Goal: Use online tool/utility: Utilize a website feature to perform a specific function

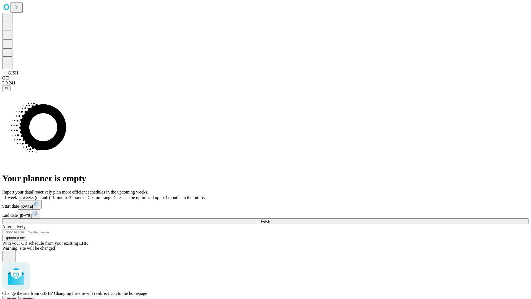
click at [33, 297] on span "Confirm" at bounding box center [26, 299] width 13 height 4
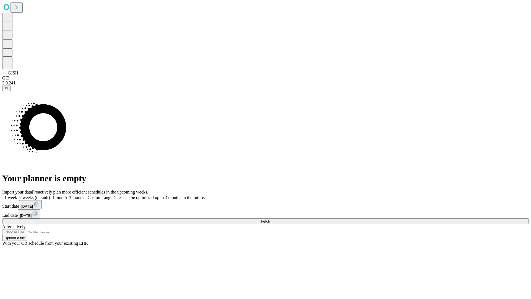
click at [17, 195] on label "1 week" at bounding box center [9, 197] width 15 height 5
click at [270, 219] on span "Fetch" at bounding box center [265, 221] width 9 height 4
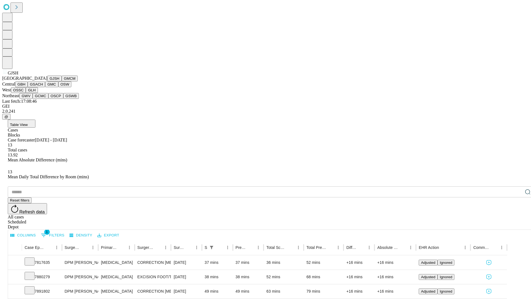
click at [62, 81] on button "GMCM" at bounding box center [70, 79] width 16 height 6
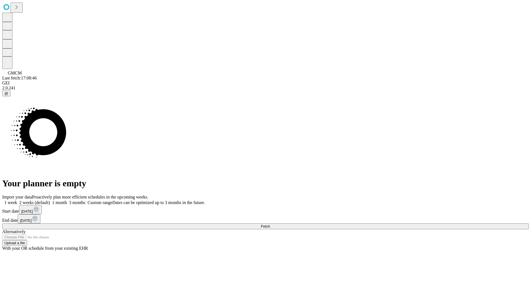
click at [17, 200] on label "1 week" at bounding box center [9, 202] width 15 height 5
click at [270, 224] on span "Fetch" at bounding box center [265, 226] width 9 height 4
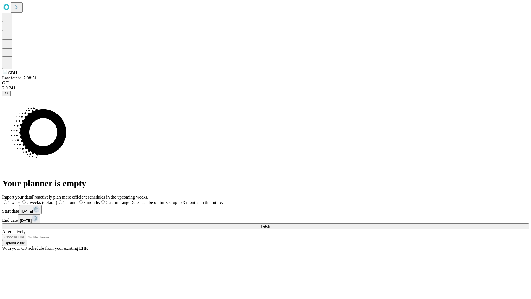
click at [270, 224] on span "Fetch" at bounding box center [265, 226] width 9 height 4
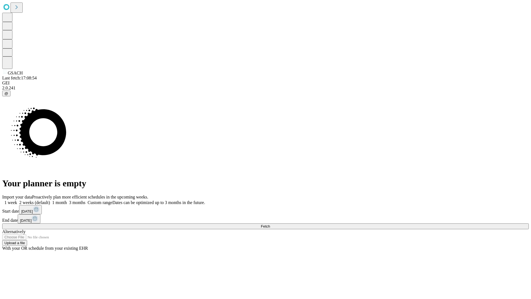
click at [17, 200] on label "1 week" at bounding box center [9, 202] width 15 height 5
click at [270, 224] on span "Fetch" at bounding box center [265, 226] width 9 height 4
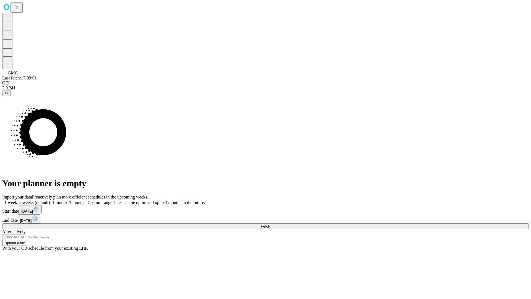
click at [17, 200] on label "1 week" at bounding box center [9, 202] width 15 height 5
click at [270, 224] on span "Fetch" at bounding box center [265, 226] width 9 height 4
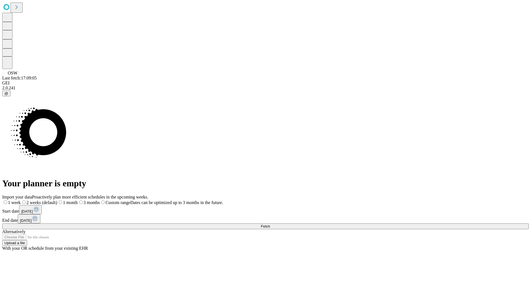
click at [21, 200] on label "1 week" at bounding box center [11, 202] width 19 height 5
click at [270, 224] on span "Fetch" at bounding box center [265, 226] width 9 height 4
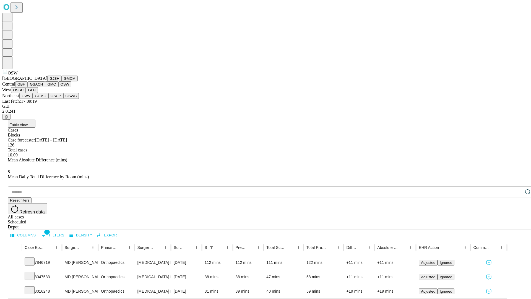
click at [26, 93] on button "OSSC" at bounding box center [18, 90] width 15 height 6
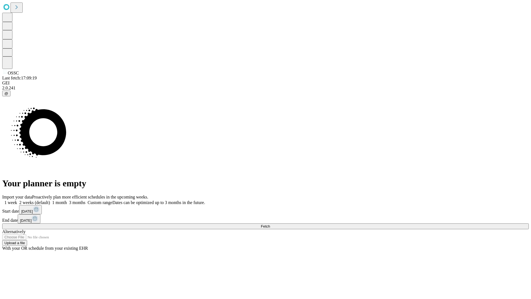
click at [17, 200] on label "1 week" at bounding box center [9, 202] width 15 height 5
click at [270, 224] on span "Fetch" at bounding box center [265, 226] width 9 height 4
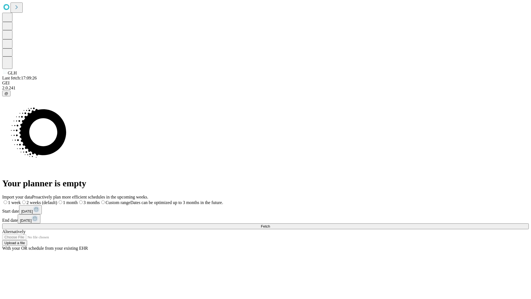
click at [270, 224] on span "Fetch" at bounding box center [265, 226] width 9 height 4
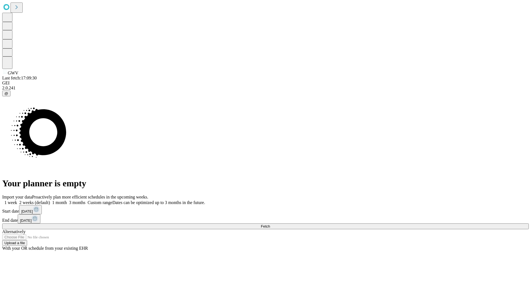
click at [17, 200] on label "1 week" at bounding box center [9, 202] width 15 height 5
click at [270, 224] on span "Fetch" at bounding box center [265, 226] width 9 height 4
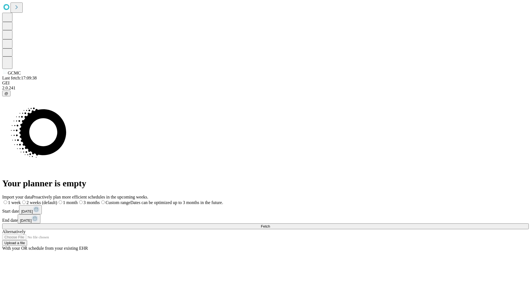
click at [21, 200] on label "1 week" at bounding box center [11, 202] width 19 height 5
click at [270, 224] on span "Fetch" at bounding box center [265, 226] width 9 height 4
